Goal: Task Accomplishment & Management: Manage account settings

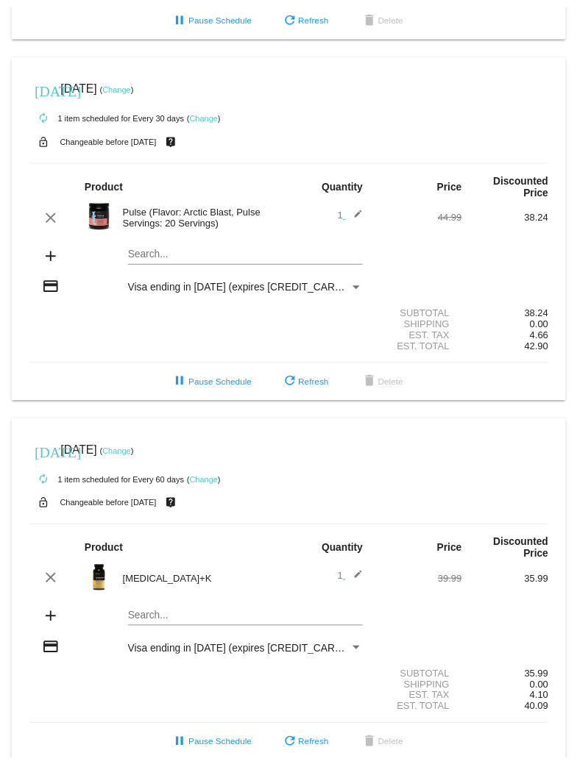
scroll to position [662, 0]
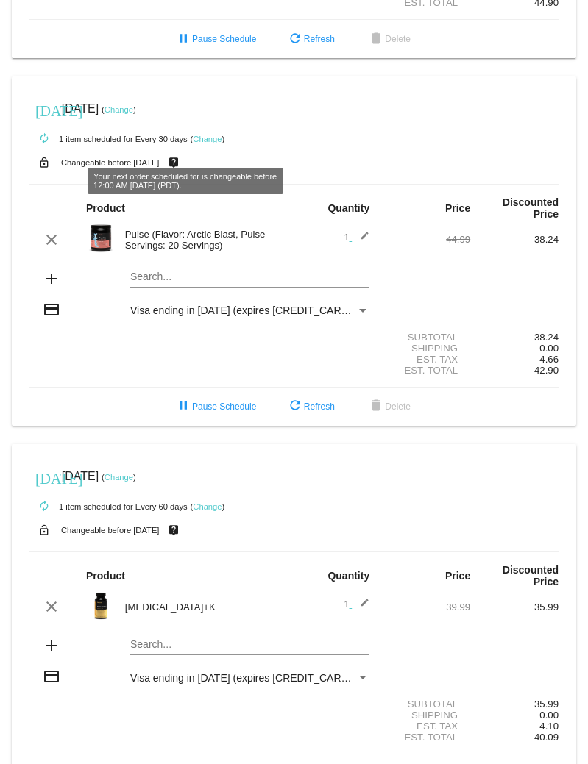
click at [133, 105] on link "Change" at bounding box center [118, 109] width 29 height 9
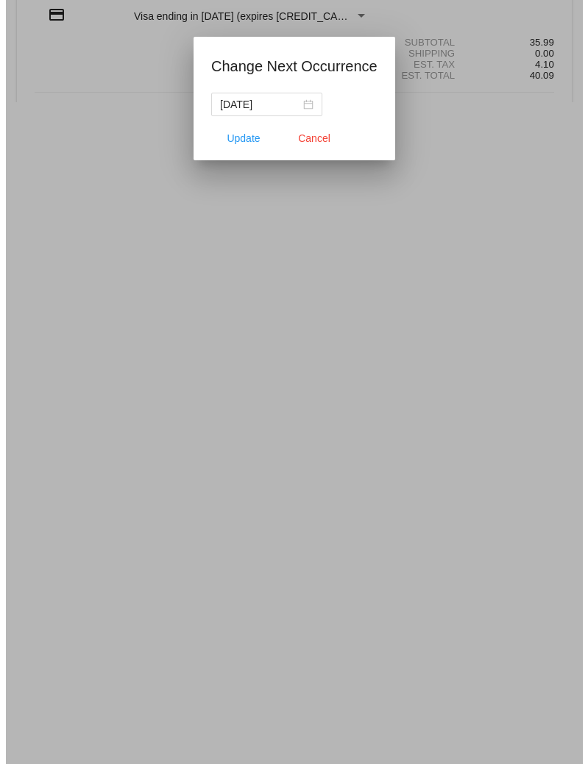
scroll to position [687, 0]
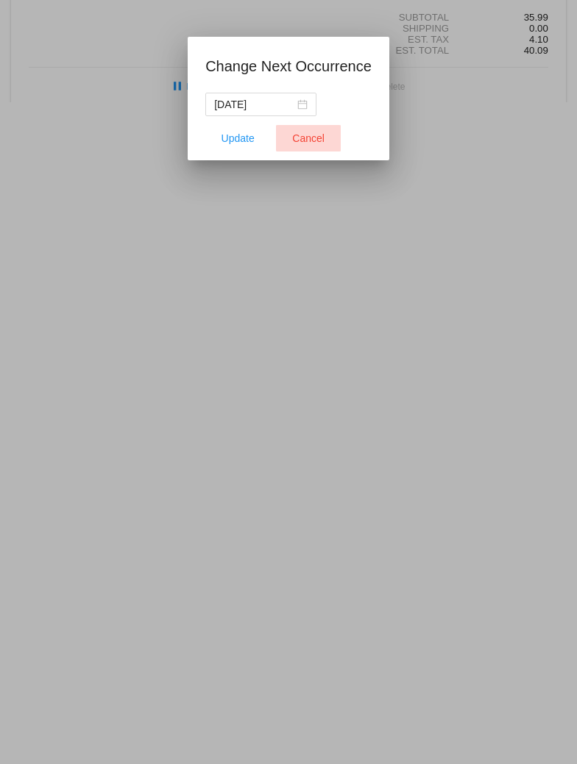
click at [285, 129] on button "Cancel" at bounding box center [308, 138] width 65 height 26
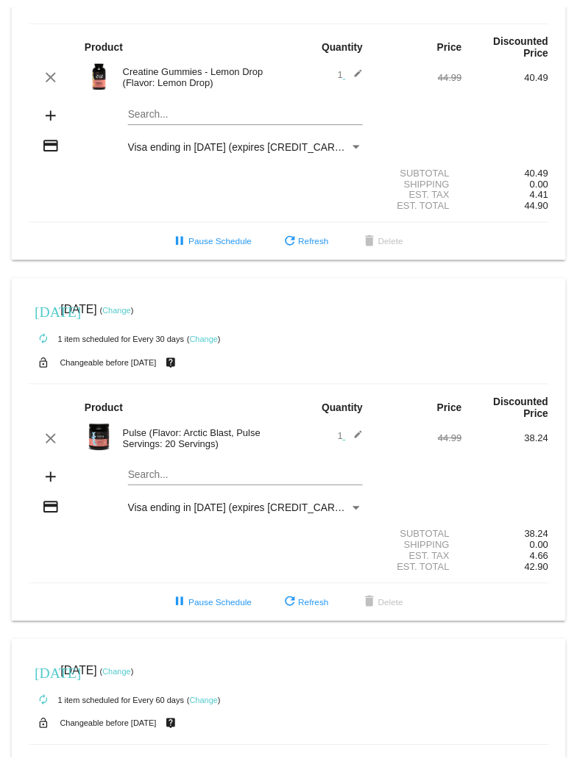
scroll to position [452, 0]
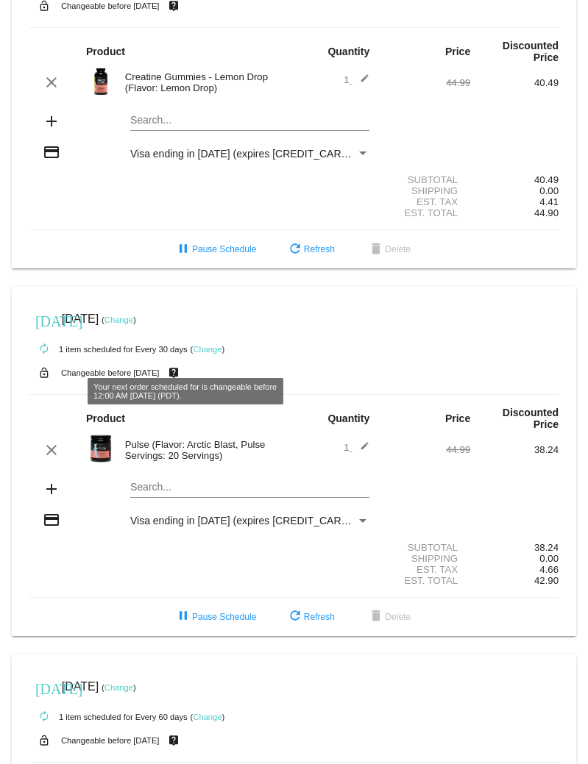
click at [204, 345] on link "Change" at bounding box center [207, 349] width 29 height 9
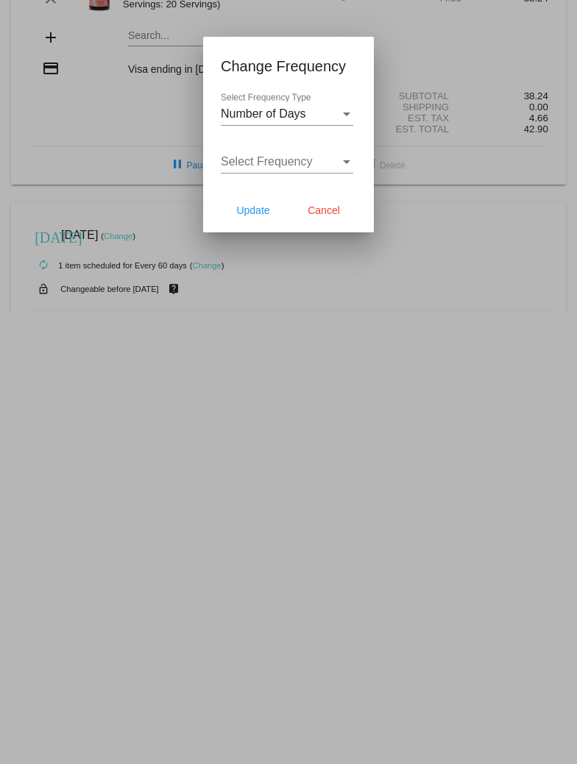
scroll to position [464, 0]
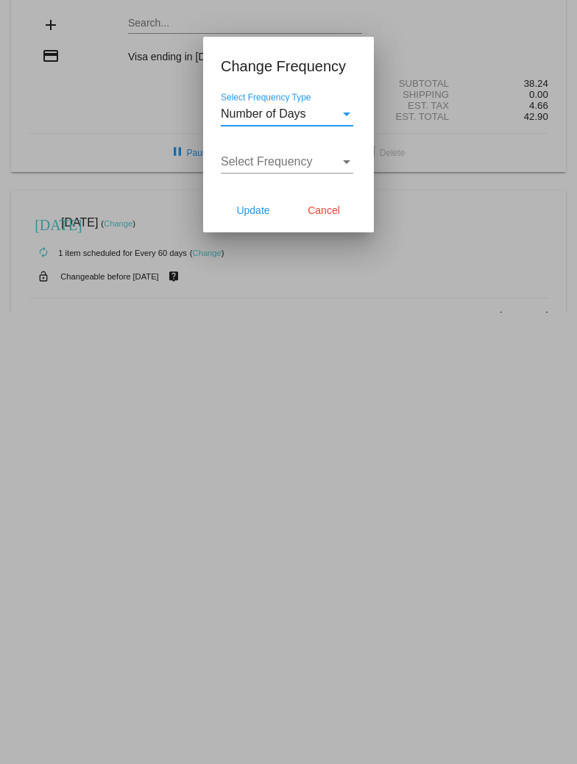
click at [323, 119] on div "Number of Days" at bounding box center [280, 113] width 119 height 13
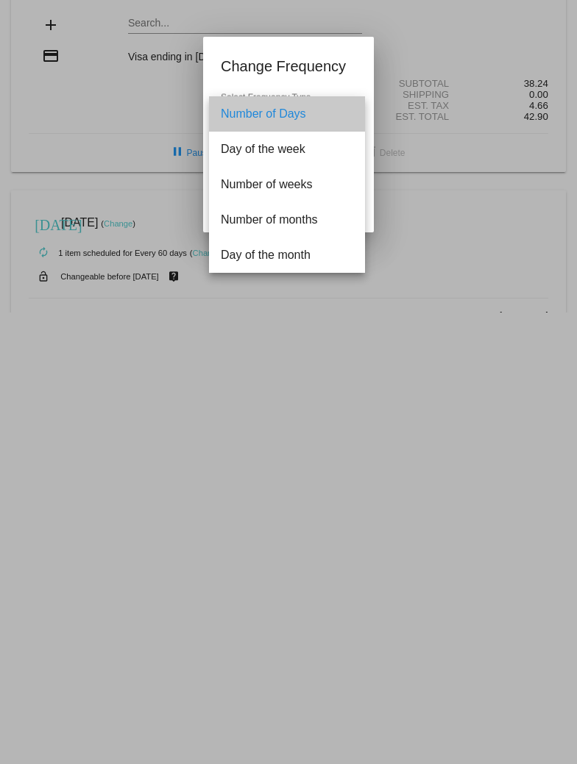
click at [321, 107] on span "Number of Days" at bounding box center [287, 113] width 132 height 35
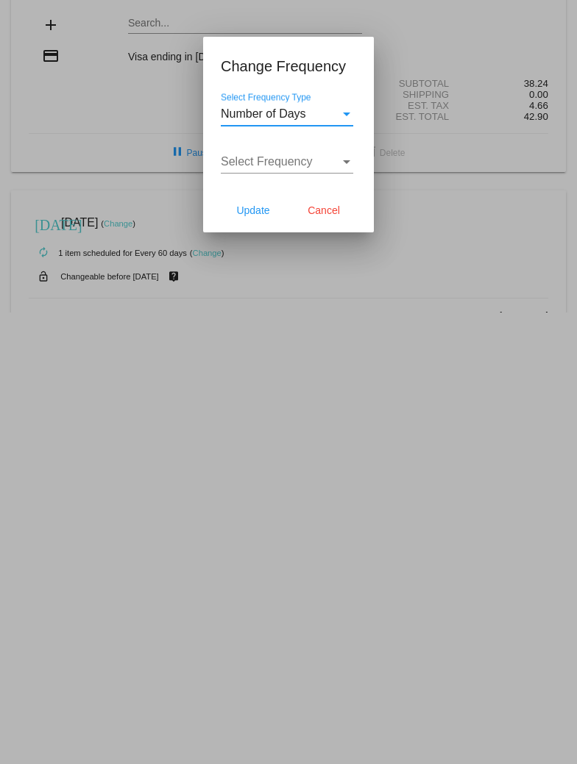
click at [346, 151] on div "Select Frequency Select Frequency" at bounding box center [287, 156] width 132 height 33
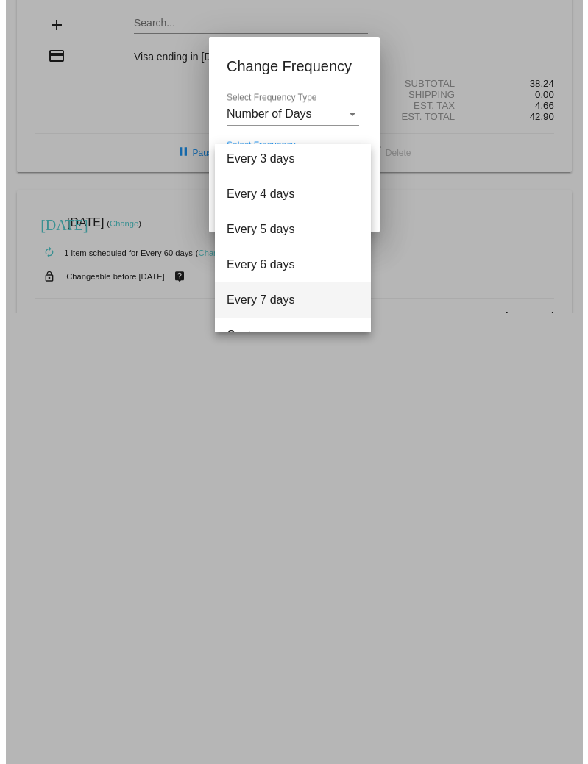
scroll to position [59, 0]
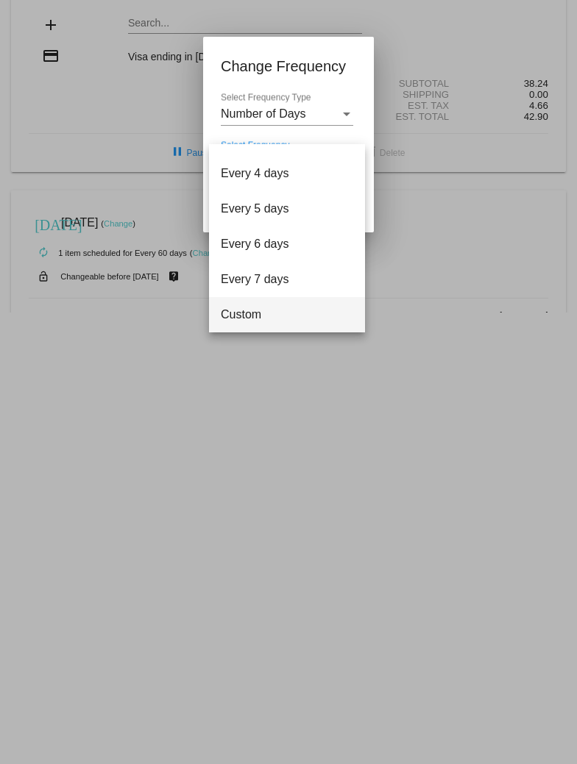
click at [271, 324] on span "Custom" at bounding box center [287, 314] width 132 height 35
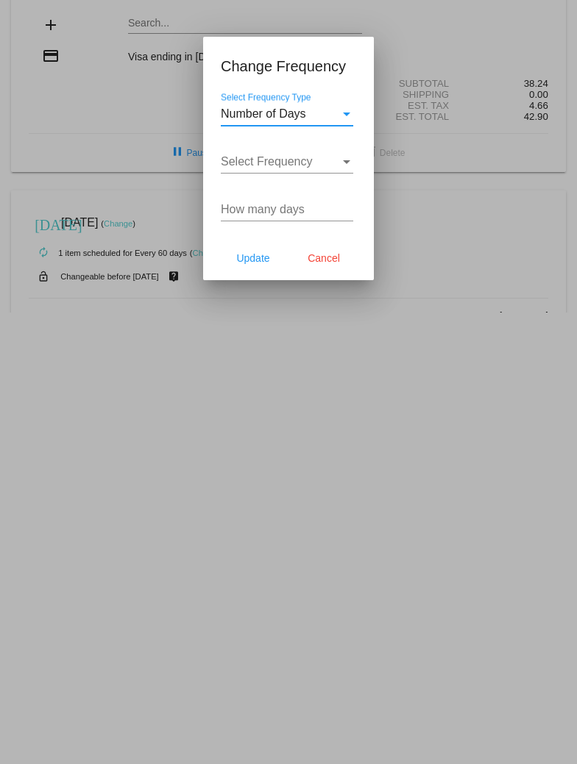
click at [308, 113] on div "Number of Days" at bounding box center [280, 113] width 119 height 13
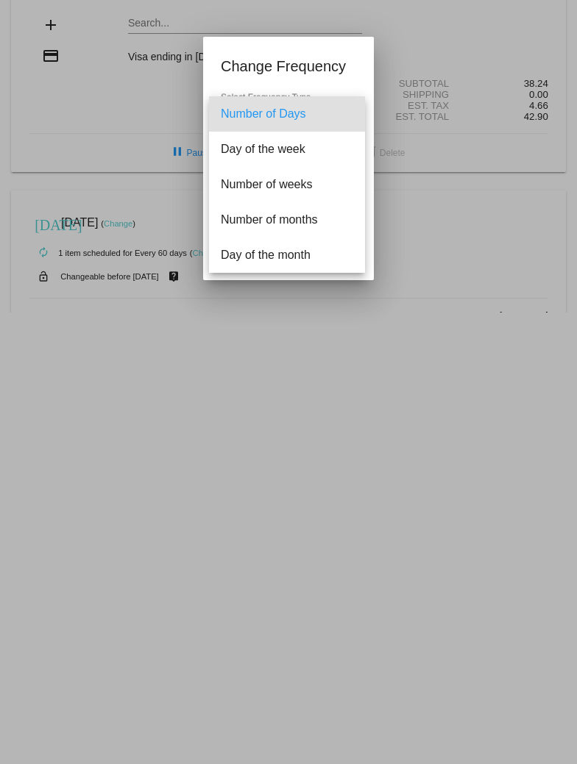
click at [280, 306] on div at bounding box center [288, 382] width 577 height 764
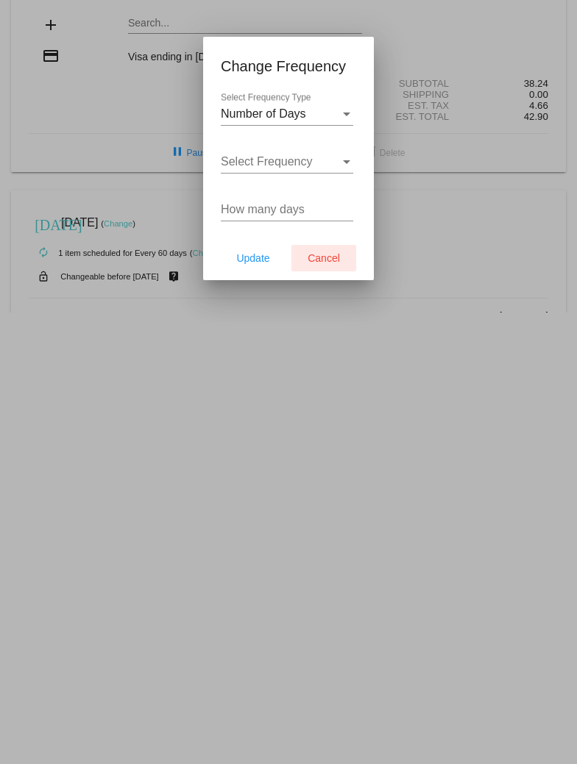
click at [317, 252] on span "Cancel" at bounding box center [323, 258] width 32 height 12
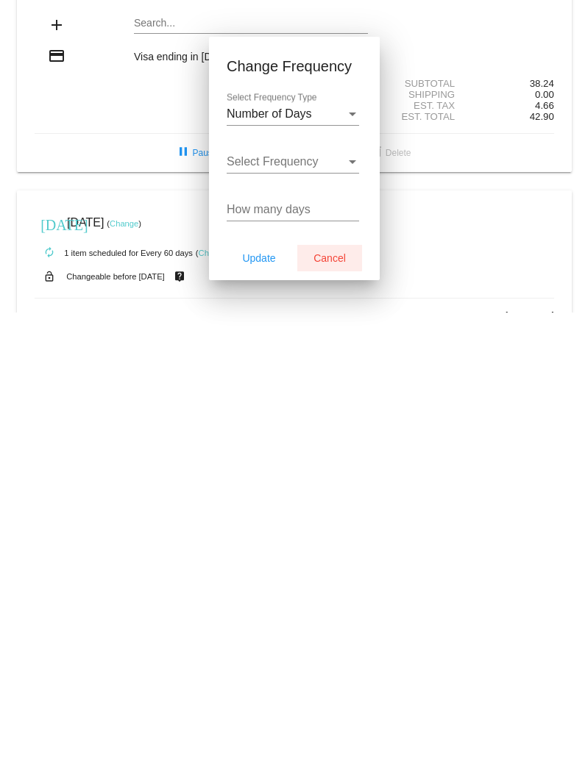
scroll to position [452, 0]
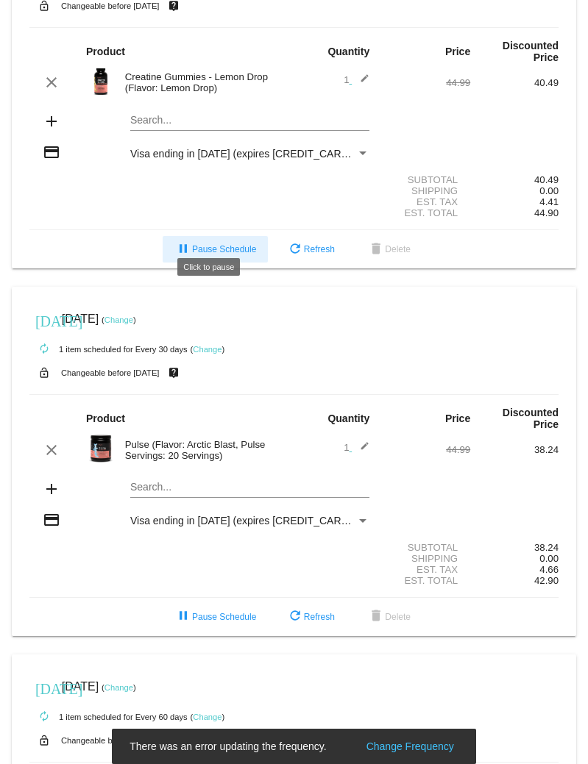
click at [231, 244] on span "pause Pause Schedule" at bounding box center [215, 249] width 82 height 10
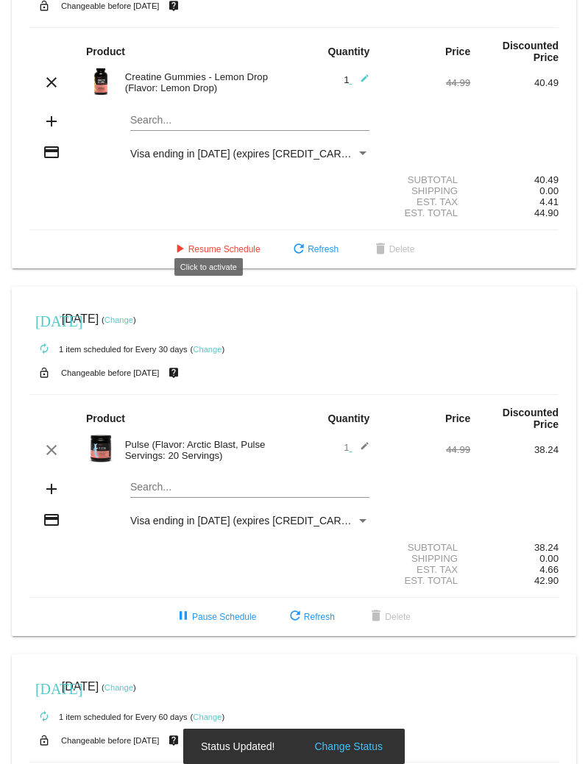
click at [231, 244] on span "play_arrow Resume Schedule" at bounding box center [216, 249] width 90 height 10
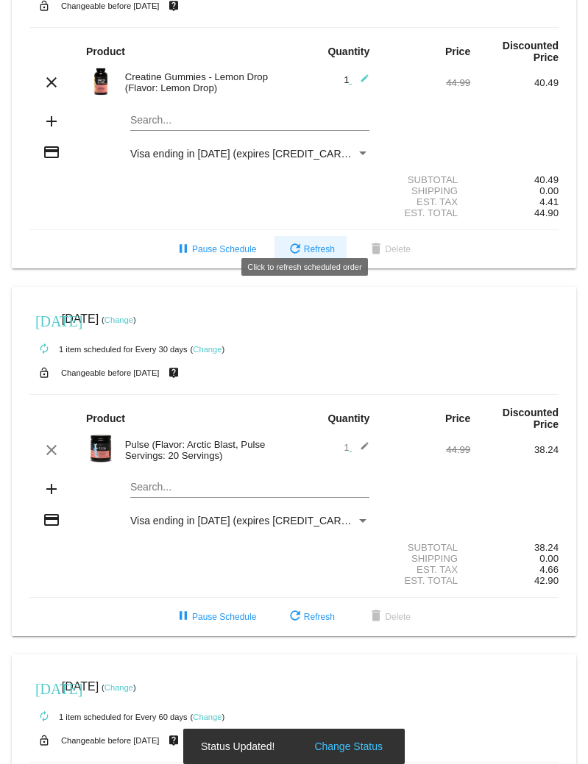
click at [299, 244] on span "refresh Refresh" at bounding box center [310, 249] width 49 height 10
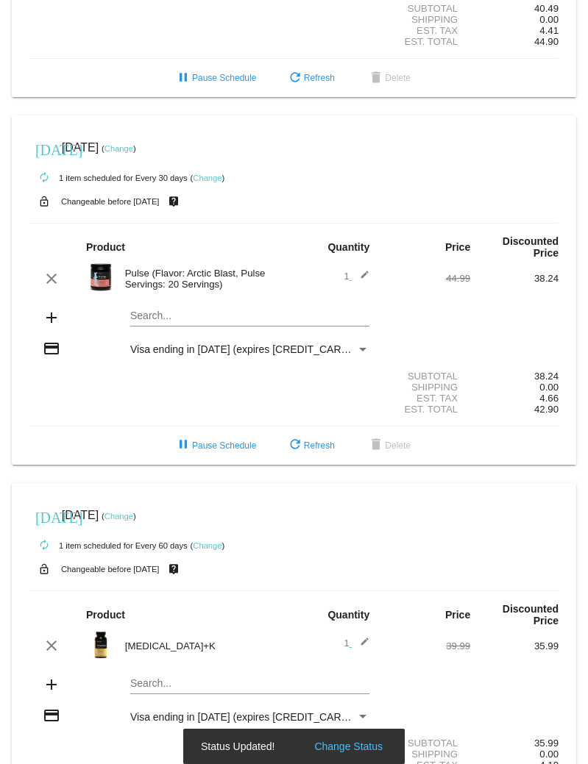
scroll to position [672, 0]
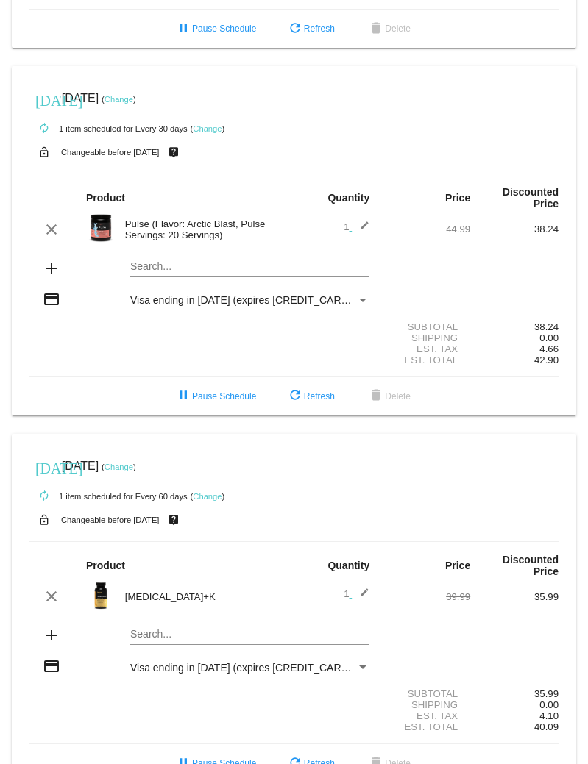
click at [133, 95] on link "Change" at bounding box center [118, 99] width 29 height 9
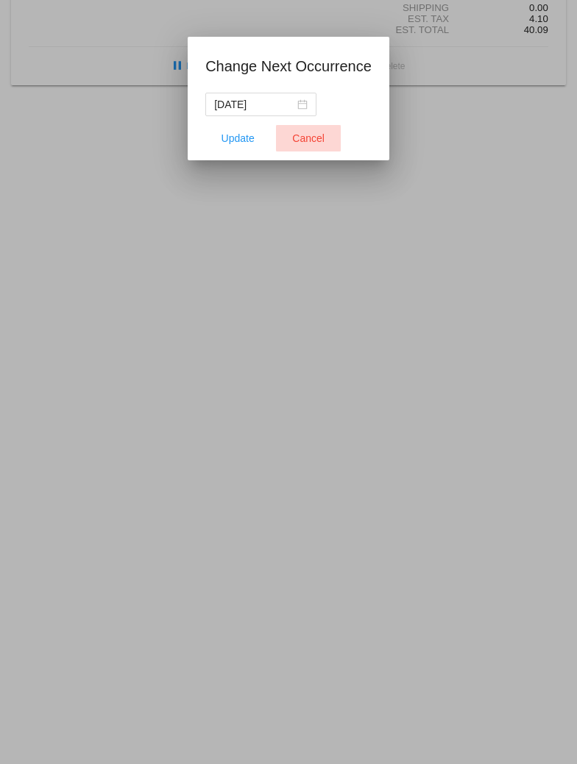
click at [312, 135] on span "Cancel" at bounding box center [308, 138] width 32 height 12
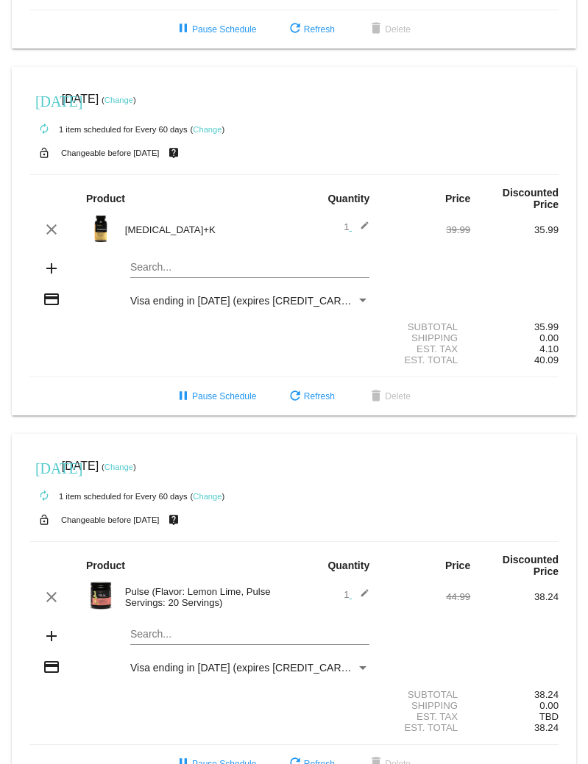
scroll to position [1040, 0]
click at [367, 388] on mat-icon "delete" at bounding box center [376, 397] width 18 height 18
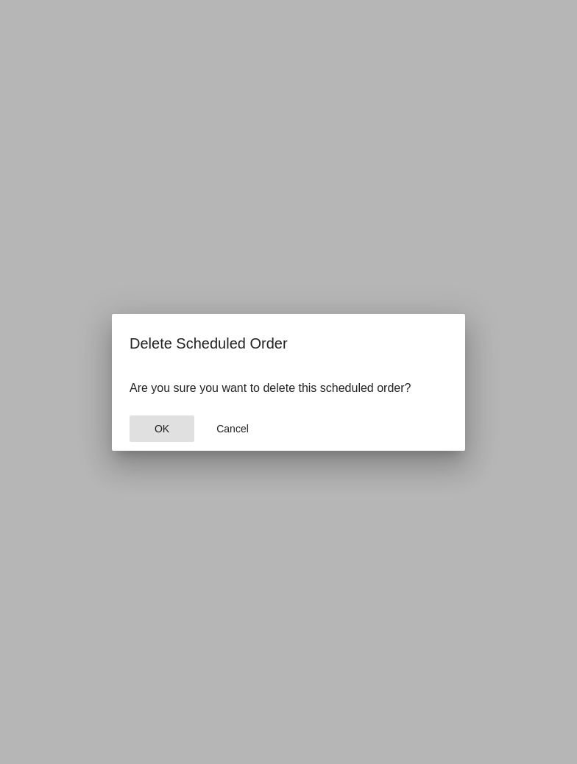
click at [151, 428] on button "OK" at bounding box center [161, 429] width 65 height 26
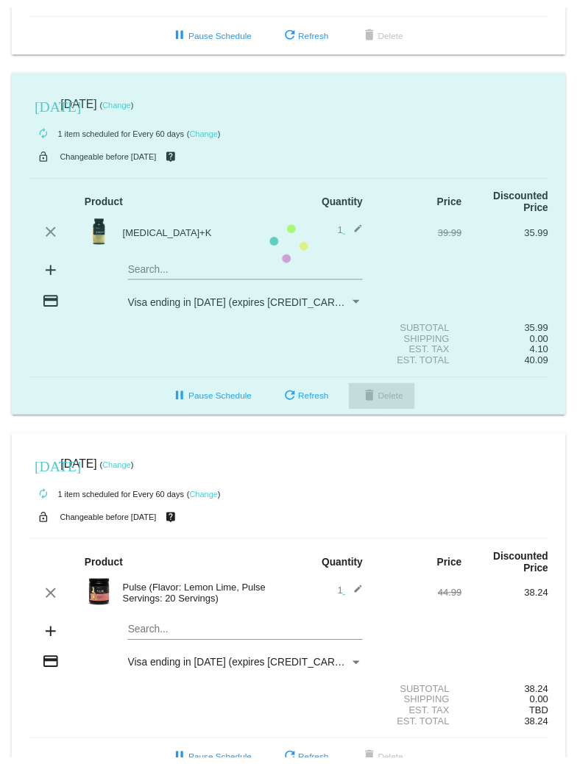
scroll to position [680, 0]
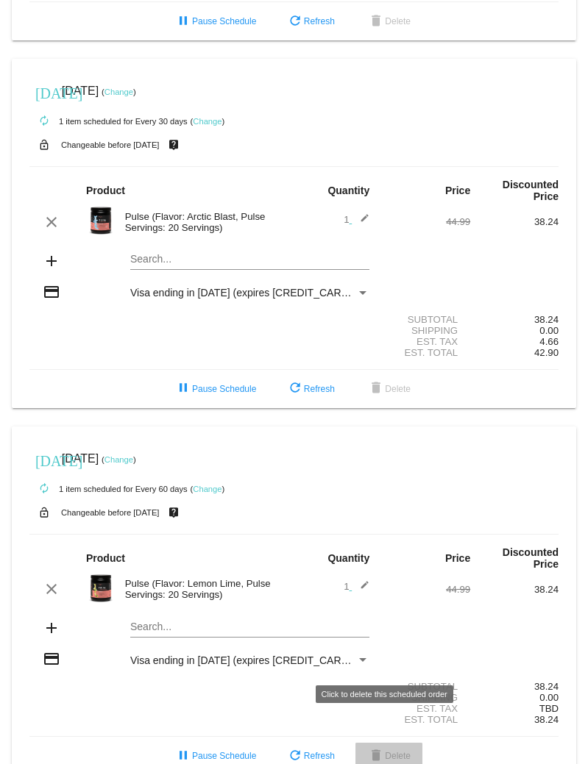
click at [383, 751] on span "delete Delete" at bounding box center [388, 756] width 43 height 10
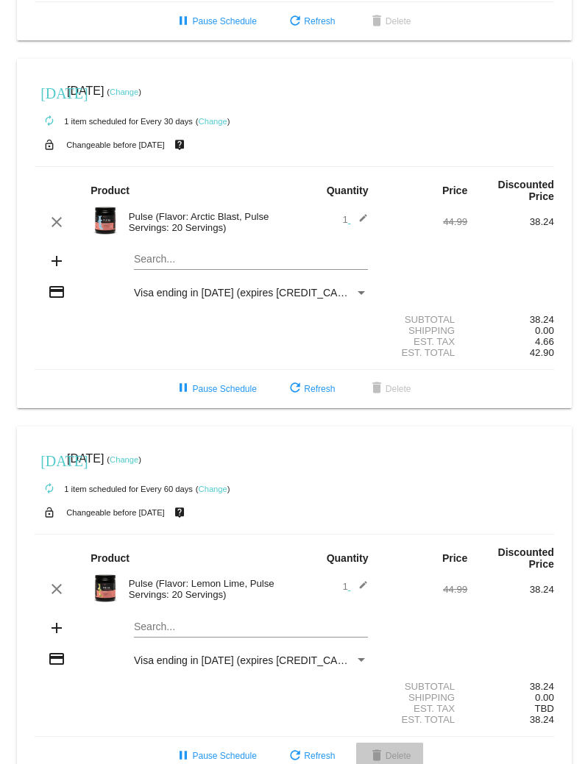
scroll to position [705, 0]
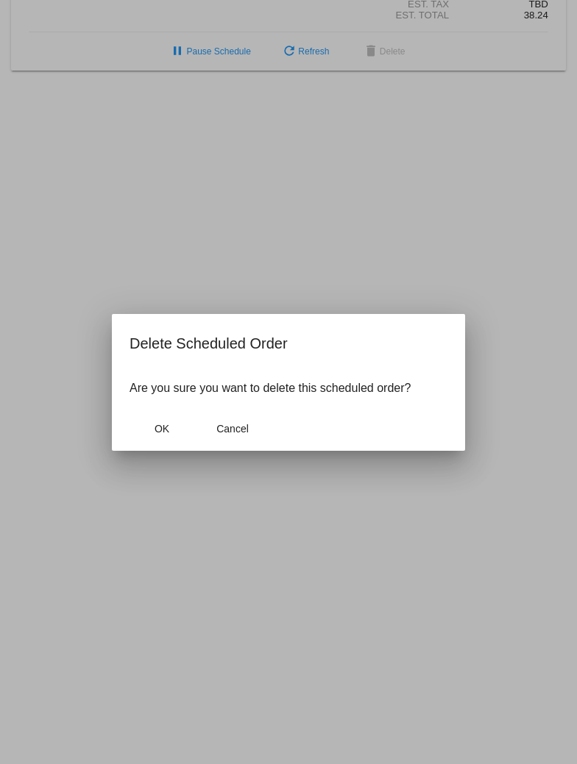
click at [181, 414] on mat-dialog-actions "OK Cancel" at bounding box center [288, 429] width 318 height 44
click at [177, 427] on button "OK" at bounding box center [161, 429] width 65 height 26
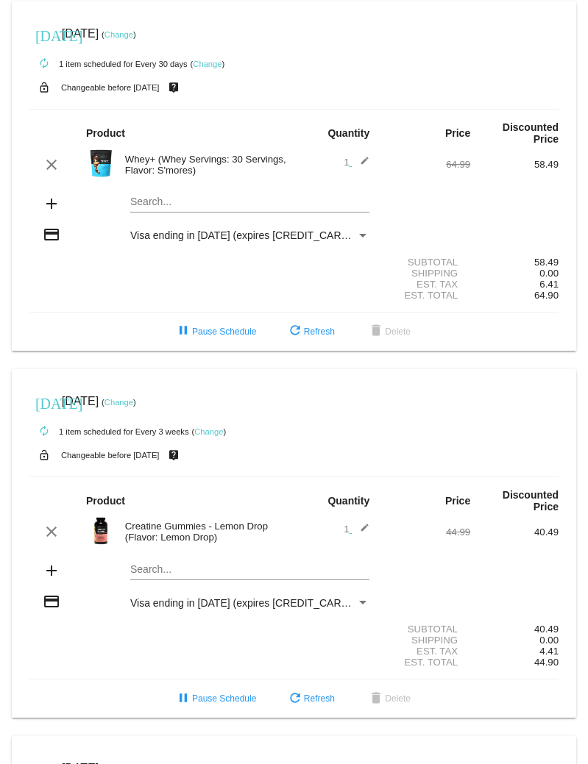
scroll to position [0, 0]
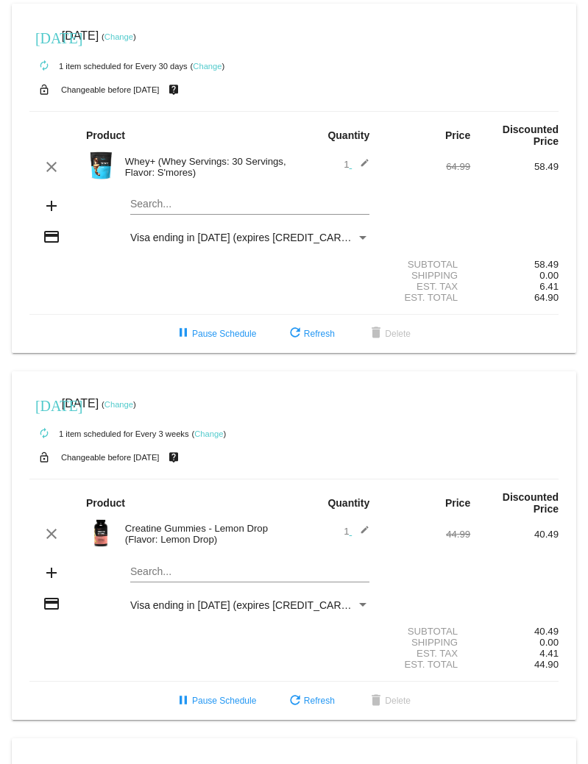
click at [204, 65] on link "Change" at bounding box center [207, 66] width 29 height 9
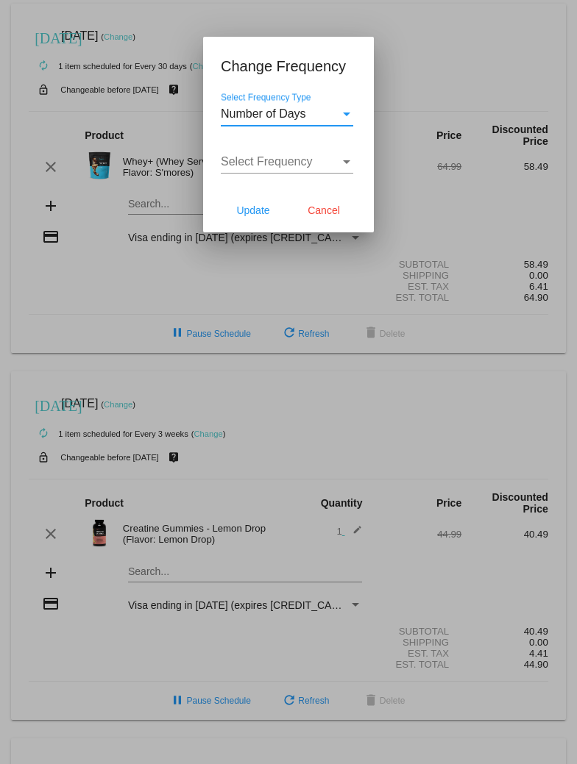
click at [465, 145] on div at bounding box center [288, 382] width 577 height 764
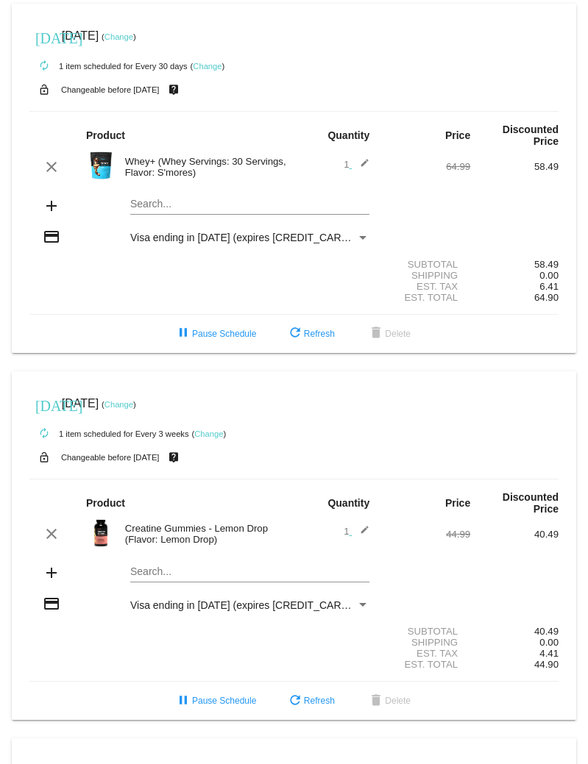
click at [354, 158] on mat-icon "edit" at bounding box center [361, 167] width 18 height 18
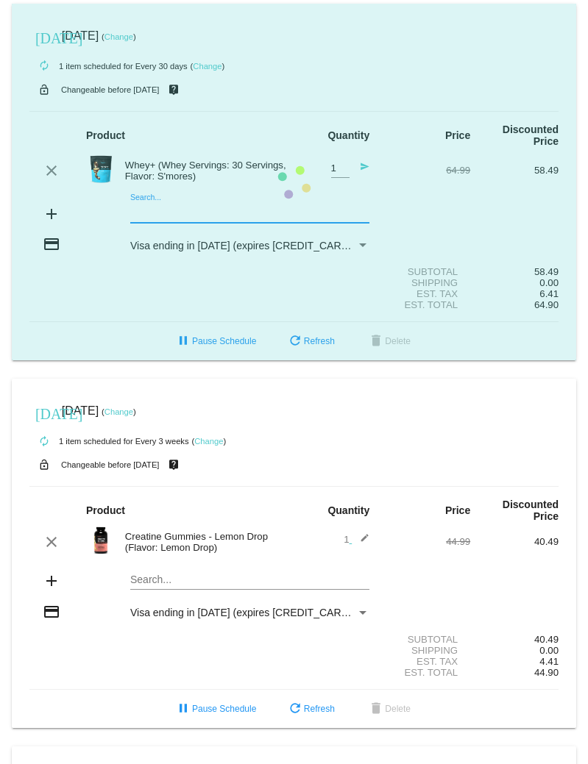
click at [146, 203] on mat-card "[DATE] [DATE] ( Change ) autorenew 1 item scheduled for Every 30 days ( Change …" at bounding box center [294, 182] width 564 height 357
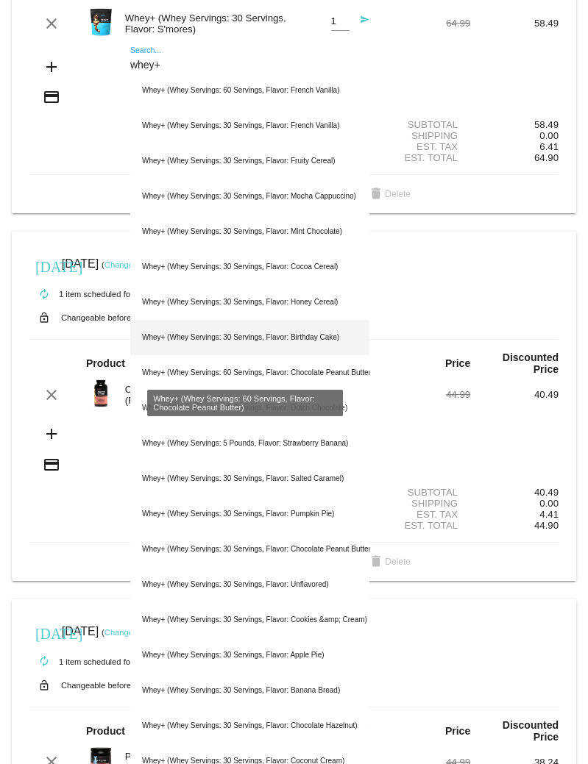
scroll to position [221, 0]
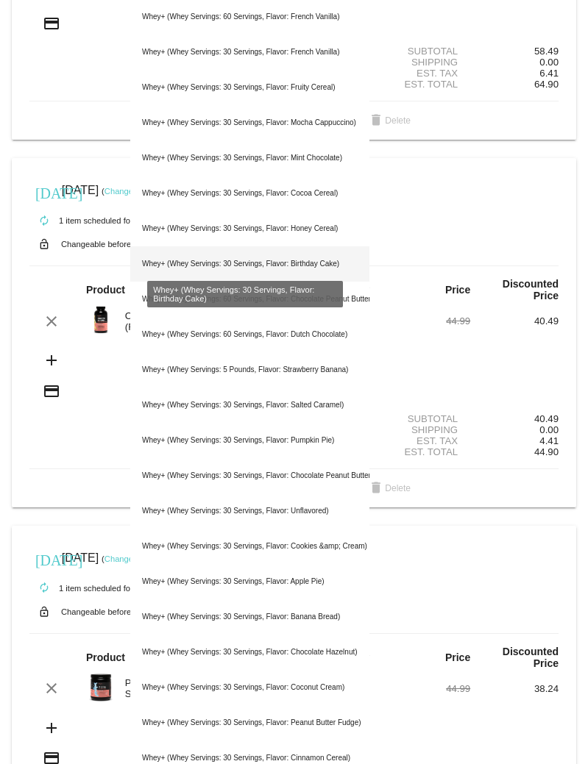
type input "whey+"
click at [257, 252] on div "Whey+ (Whey Servings: 30 Servings, Flavor: Birthday Cake)" at bounding box center [249, 263] width 239 height 35
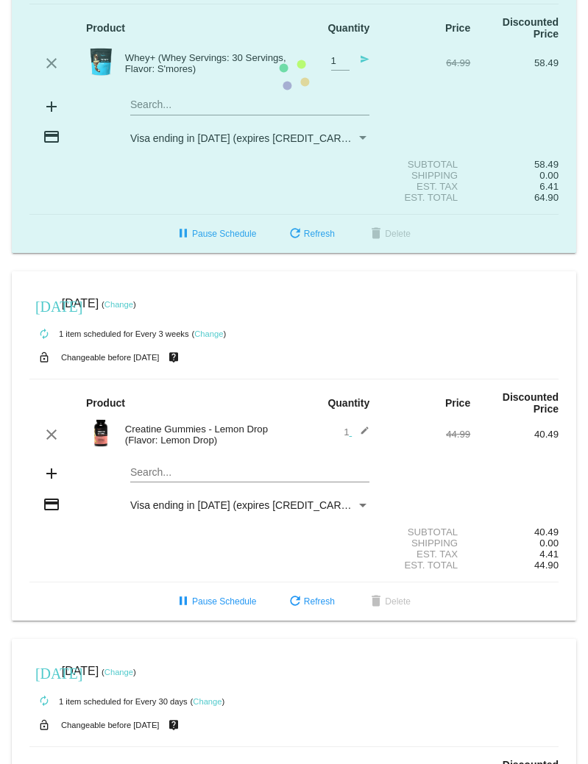
scroll to position [74, 0]
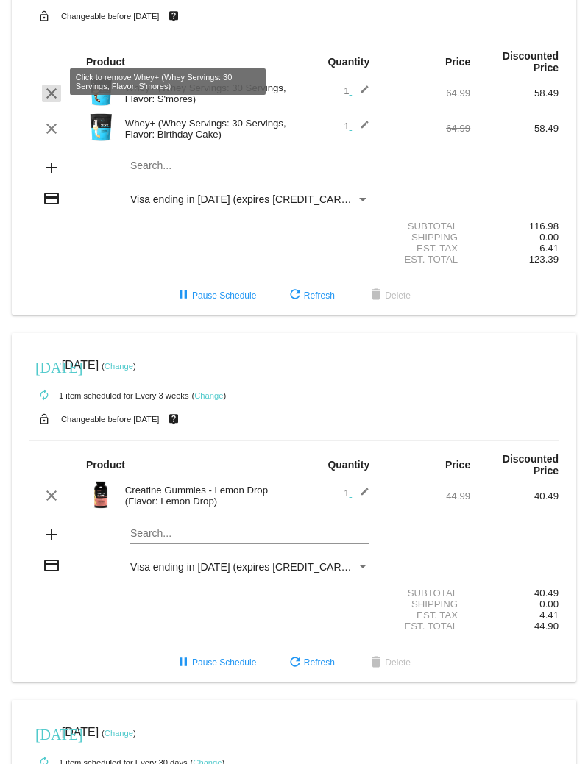
click at [50, 85] on mat-icon "clear" at bounding box center [52, 94] width 18 height 18
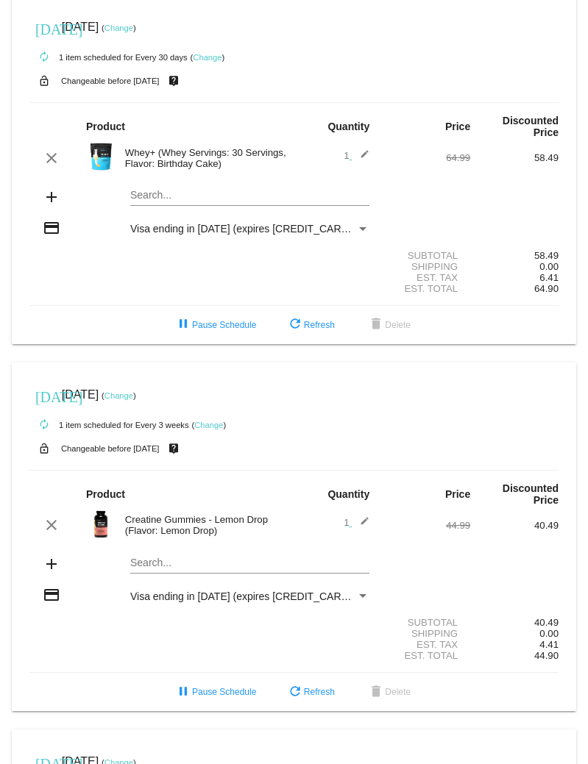
scroll to position [0, 0]
